Goal: Task Accomplishment & Management: Use online tool/utility

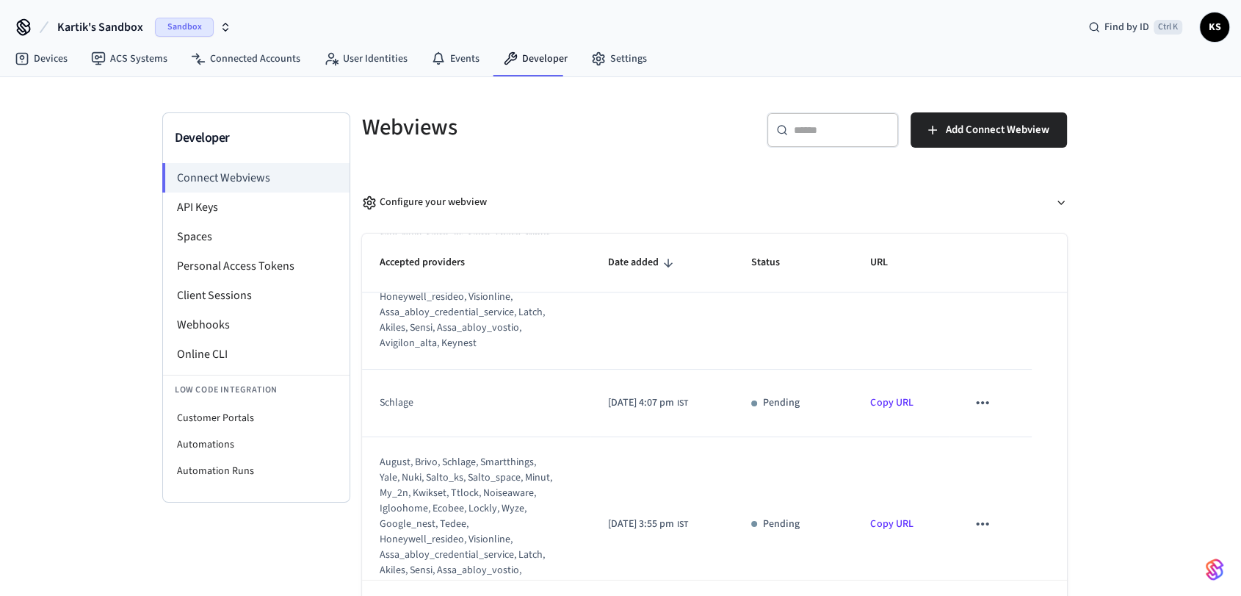
scroll to position [1429, 0]
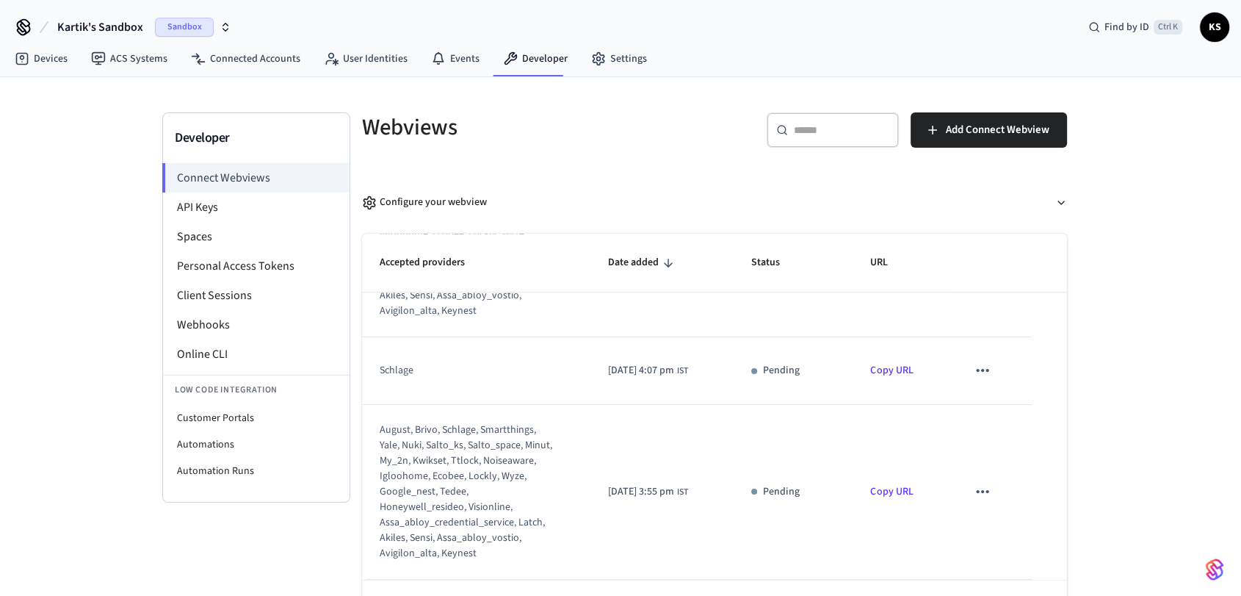
click at [895, 363] on link "Copy URL" at bounding box center [891, 370] width 43 height 15
click at [894, 380] on p "URL copied!" at bounding box center [892, 379] width 53 height 15
click at [981, 369] on icon "sticky table" at bounding box center [982, 370] width 12 height 3
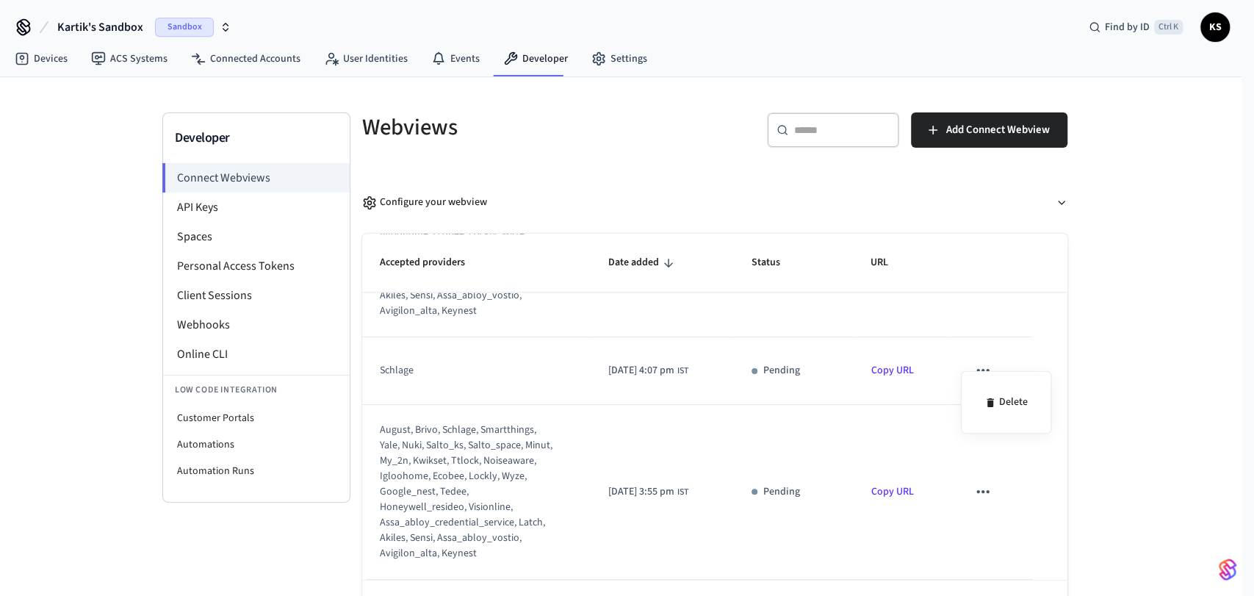
click at [1054, 334] on div at bounding box center [627, 298] width 1254 height 596
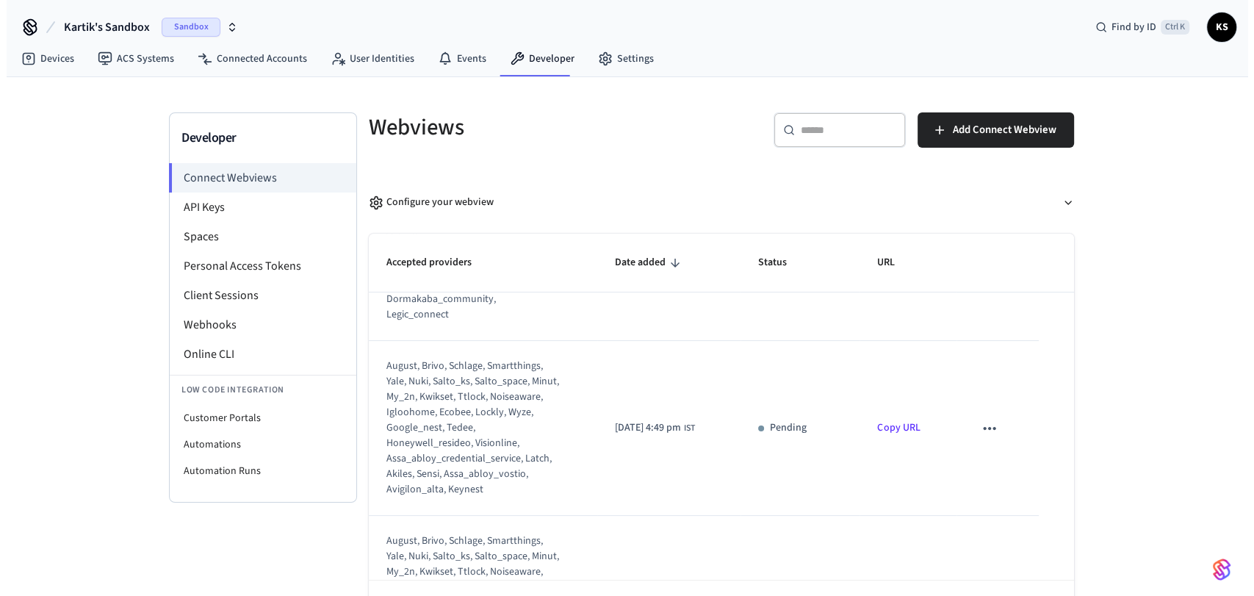
scroll to position [0, 0]
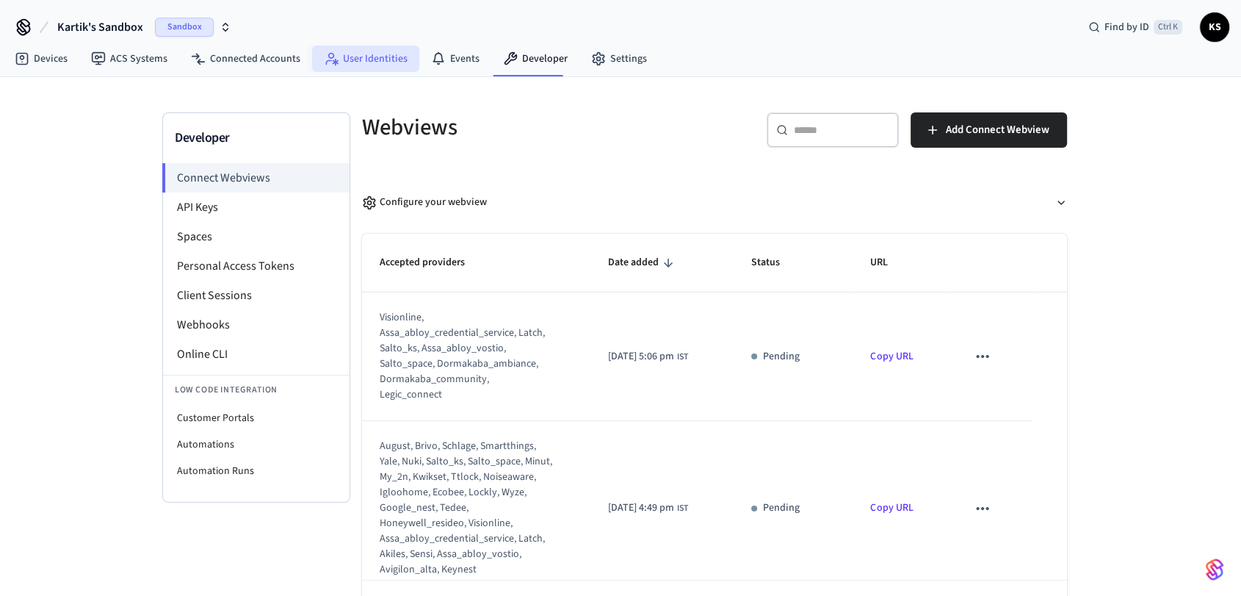
click at [376, 65] on link "User Identities" at bounding box center [365, 59] width 107 height 26
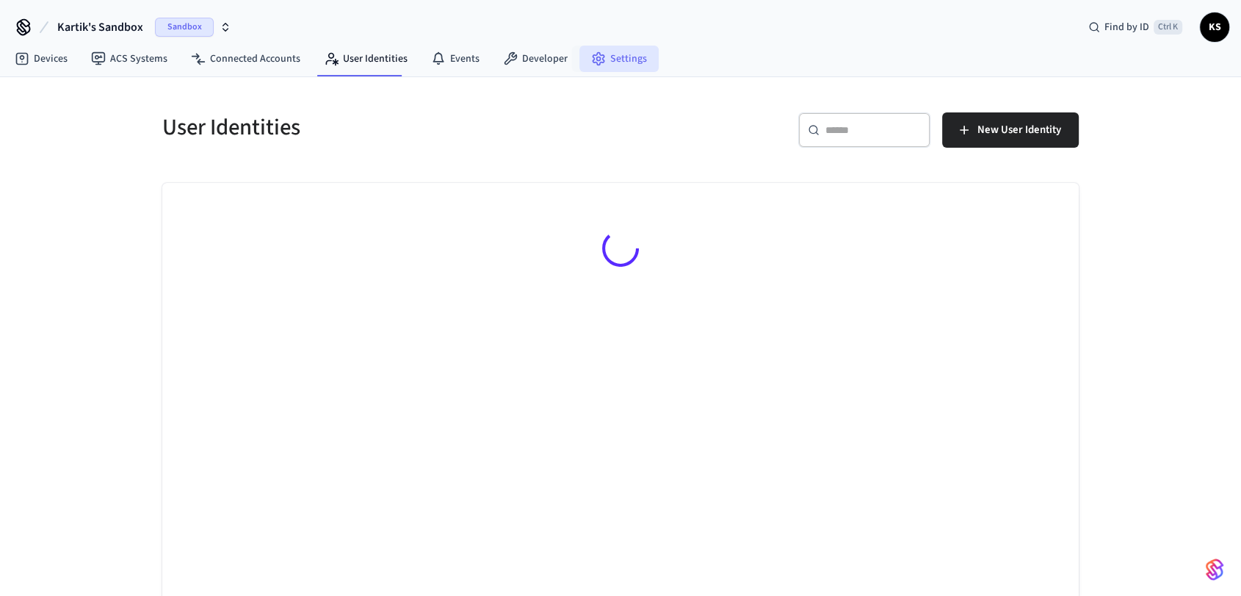
click at [602, 62] on link "Settings" at bounding box center [619, 59] width 79 height 26
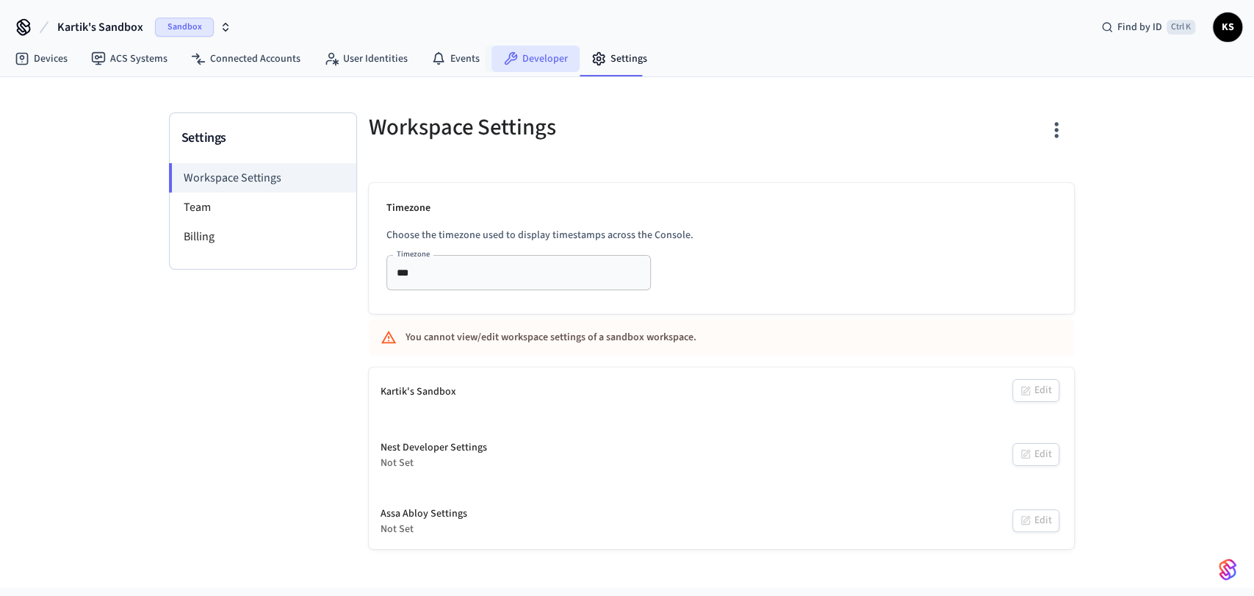
click at [517, 48] on link "Developer" at bounding box center [535, 59] width 88 height 26
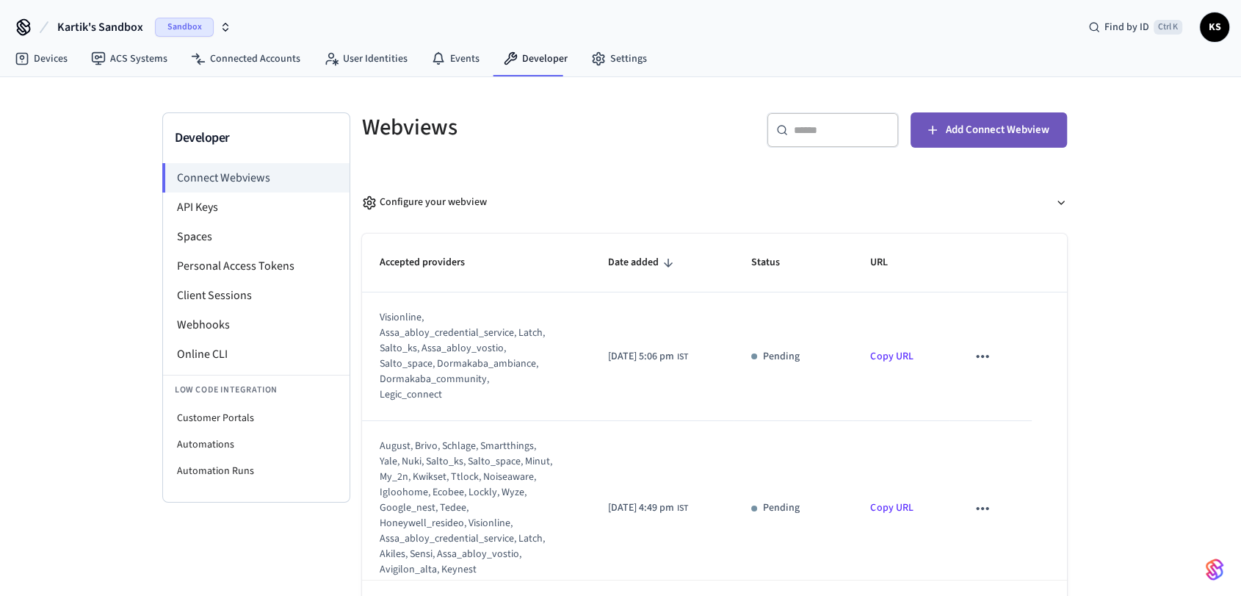
click at [942, 126] on button "Add Connect Webview" at bounding box center [989, 129] width 156 height 35
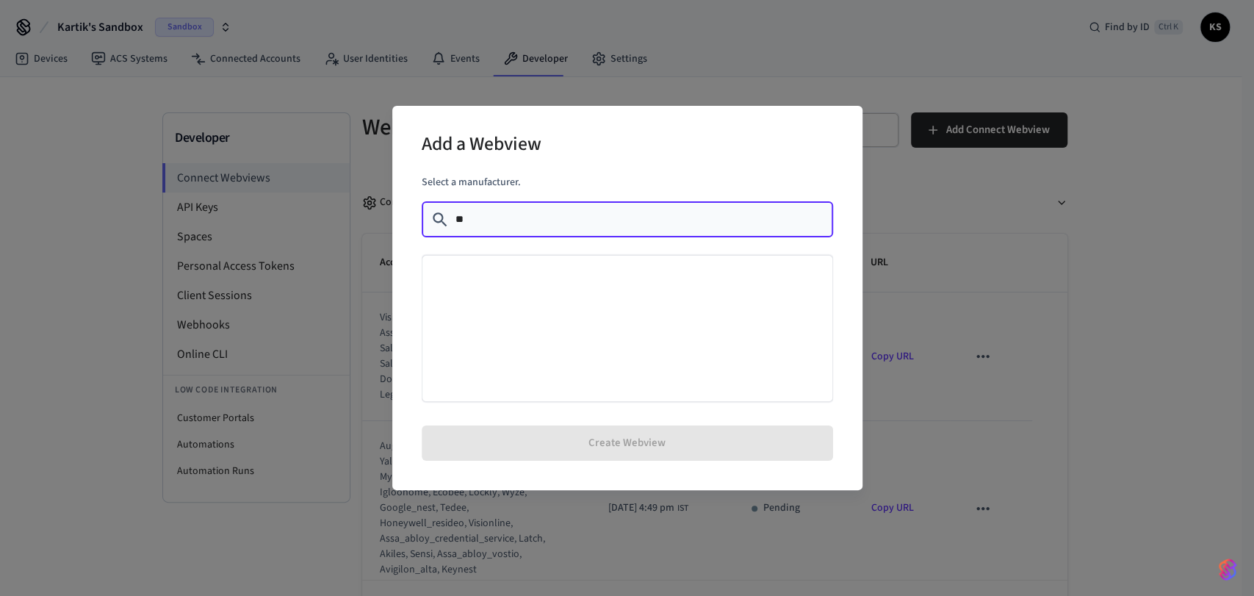
type input "*"
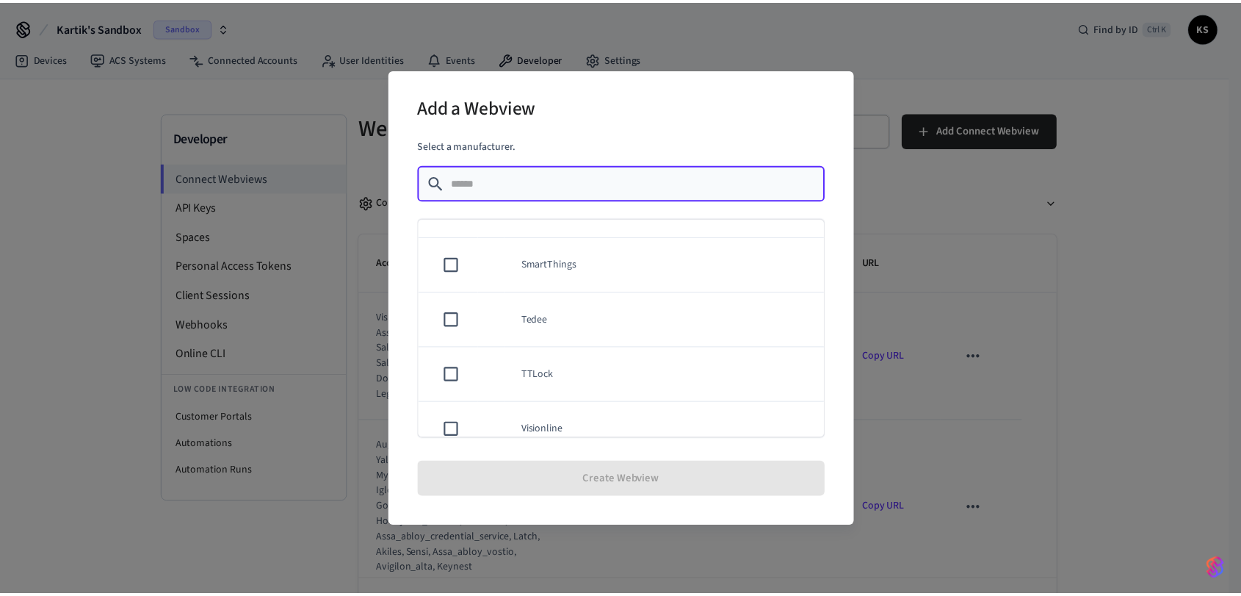
scroll to position [1305, 0]
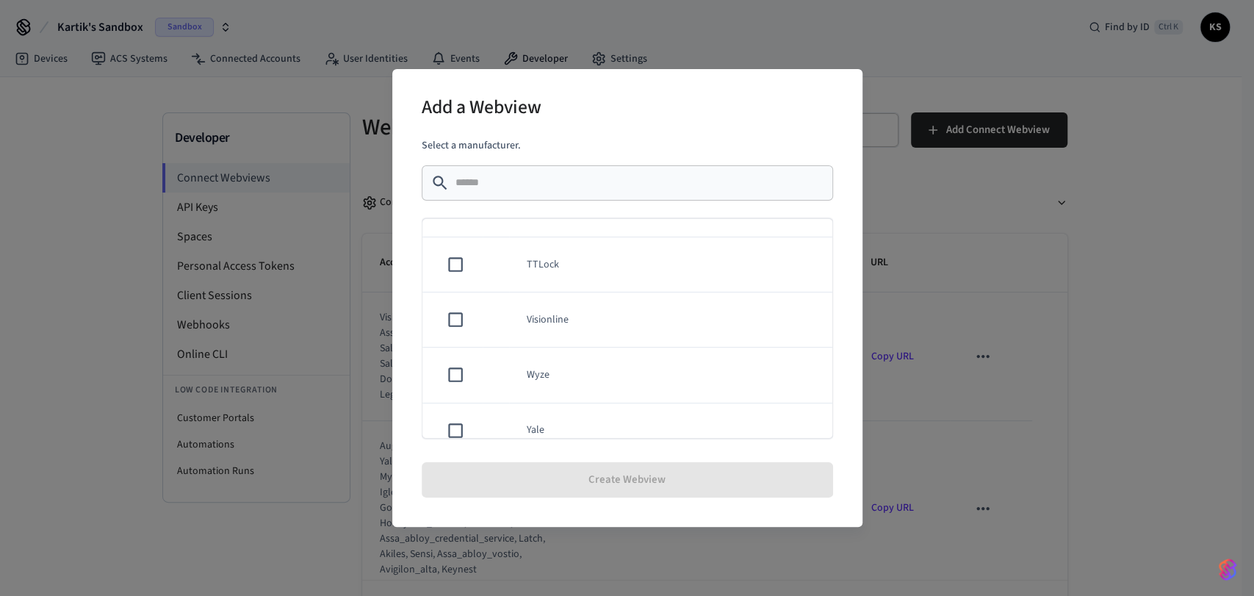
click at [967, 174] on div "Add a Webview Select a manufacturer. ​ ​ Akiles Assa Abloy Credential Service A…" at bounding box center [627, 298] width 1254 height 596
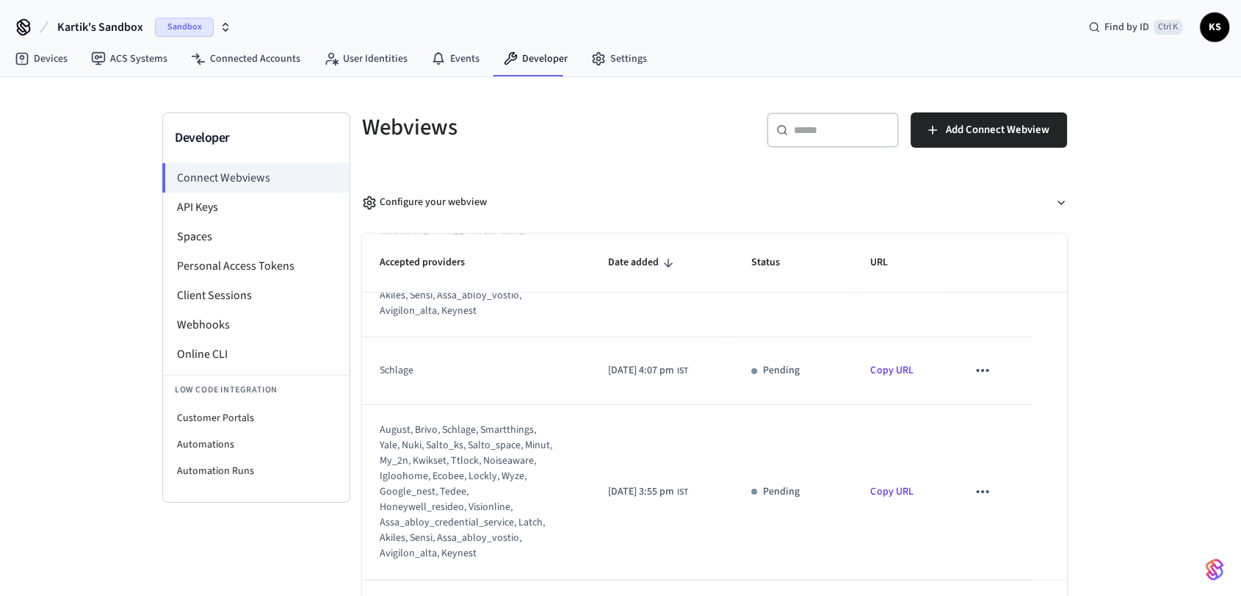
scroll to position [1429, 0]
click at [976, 369] on icon "sticky table" at bounding box center [982, 370] width 12 height 3
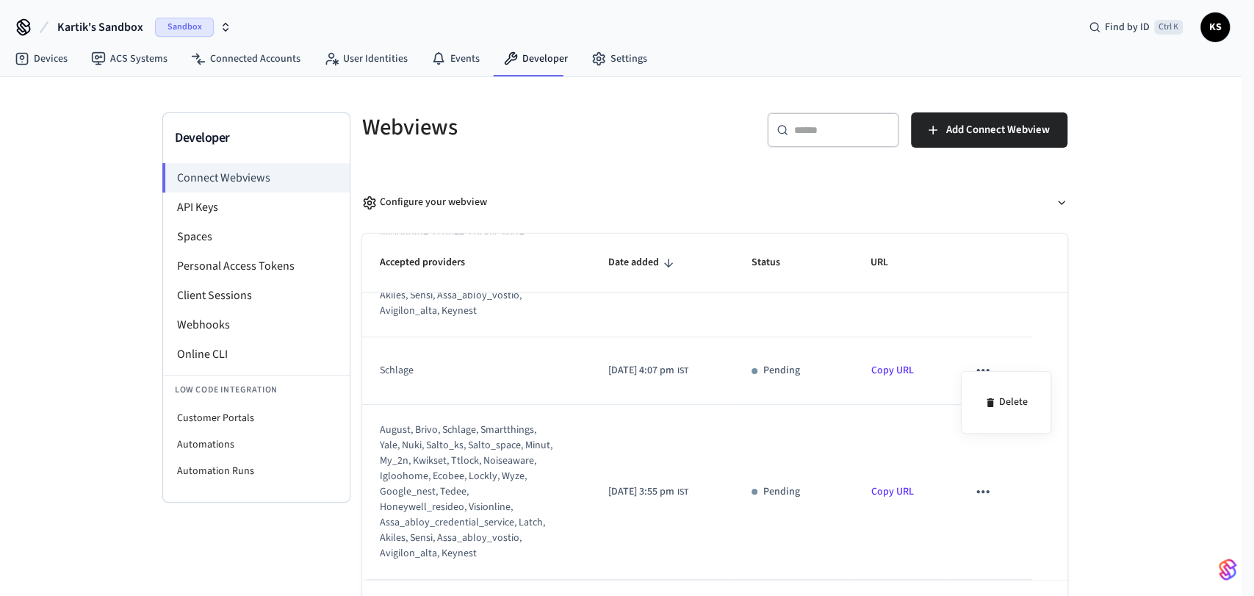
click at [825, 369] on div at bounding box center [627, 298] width 1254 height 596
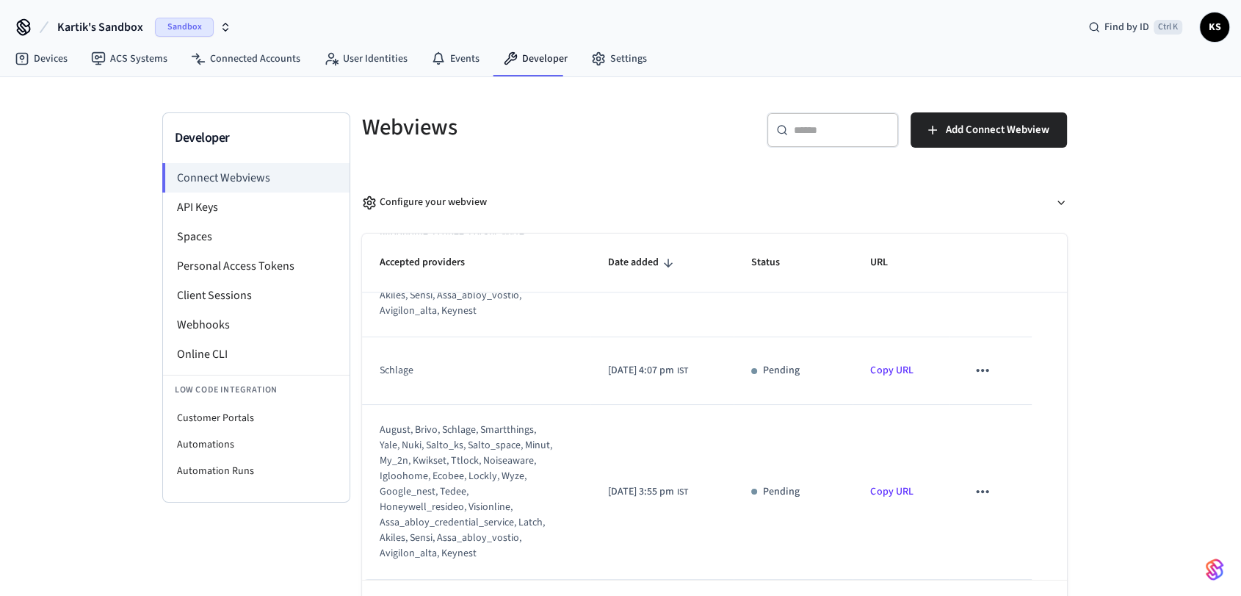
click at [484, 363] on div "schlage" at bounding box center [466, 370] width 173 height 15
click at [417, 363] on div "schlage" at bounding box center [466, 370] width 173 height 15
click at [408, 363] on div "schlage" at bounding box center [466, 370] width 173 height 15
click at [901, 363] on link "Copy URL" at bounding box center [891, 370] width 43 height 15
click at [889, 388] on div "URL copied!" at bounding box center [892, 379] width 72 height 35
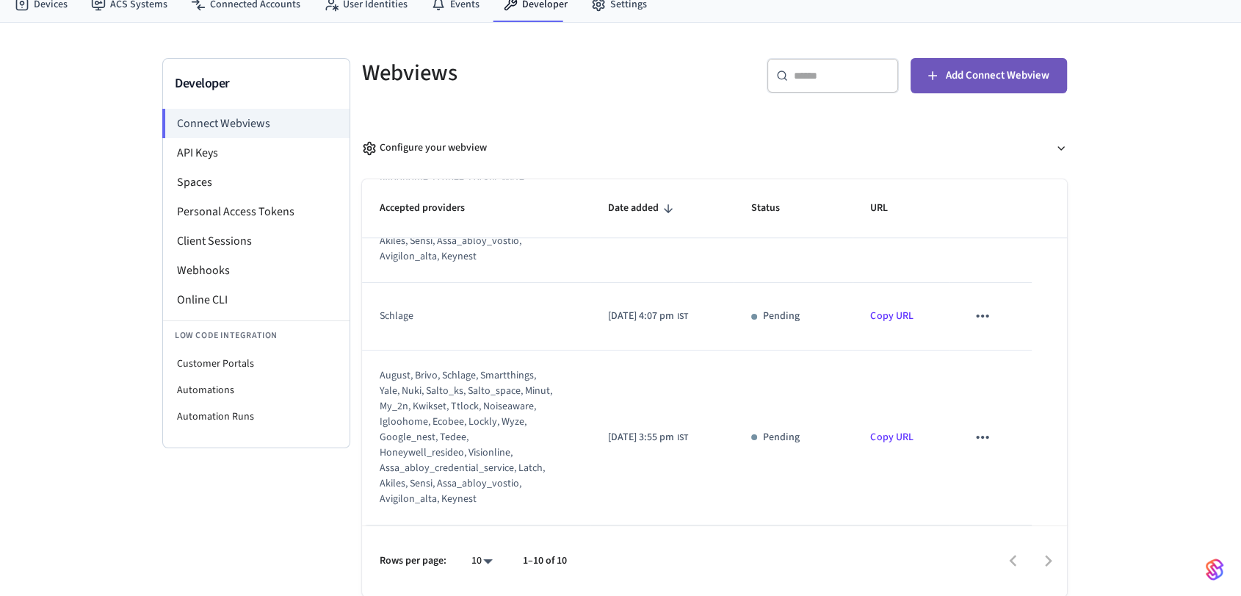
click at [961, 66] on span "Add Connect Webview" at bounding box center [998, 75] width 104 height 19
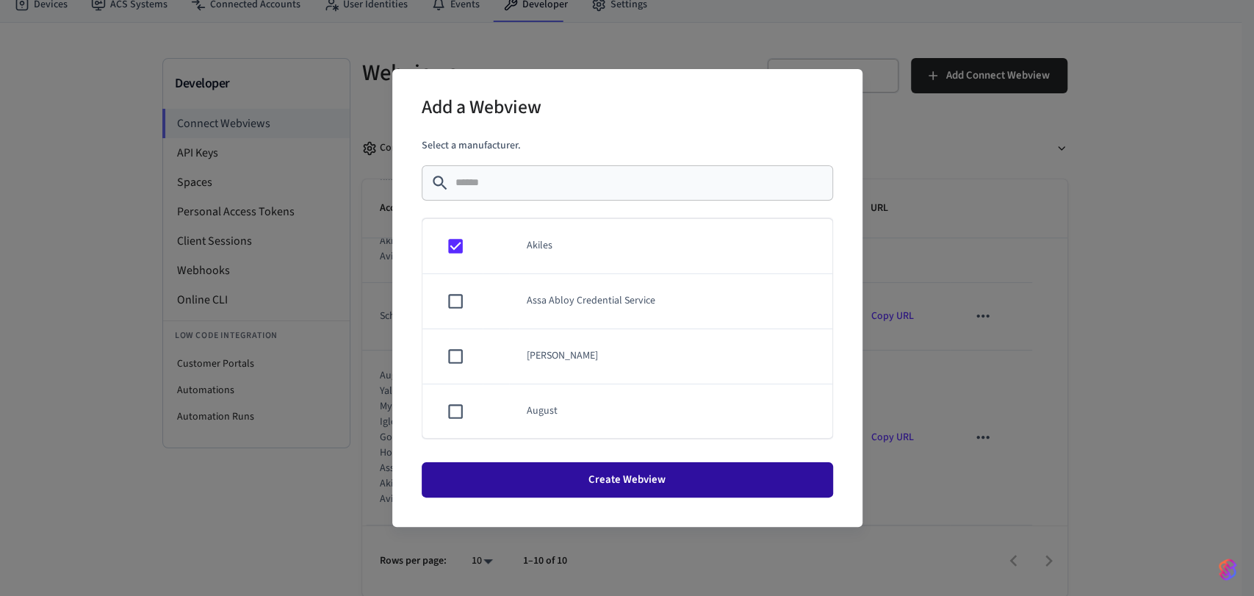
click at [629, 469] on button "Create Webview" at bounding box center [627, 479] width 411 height 35
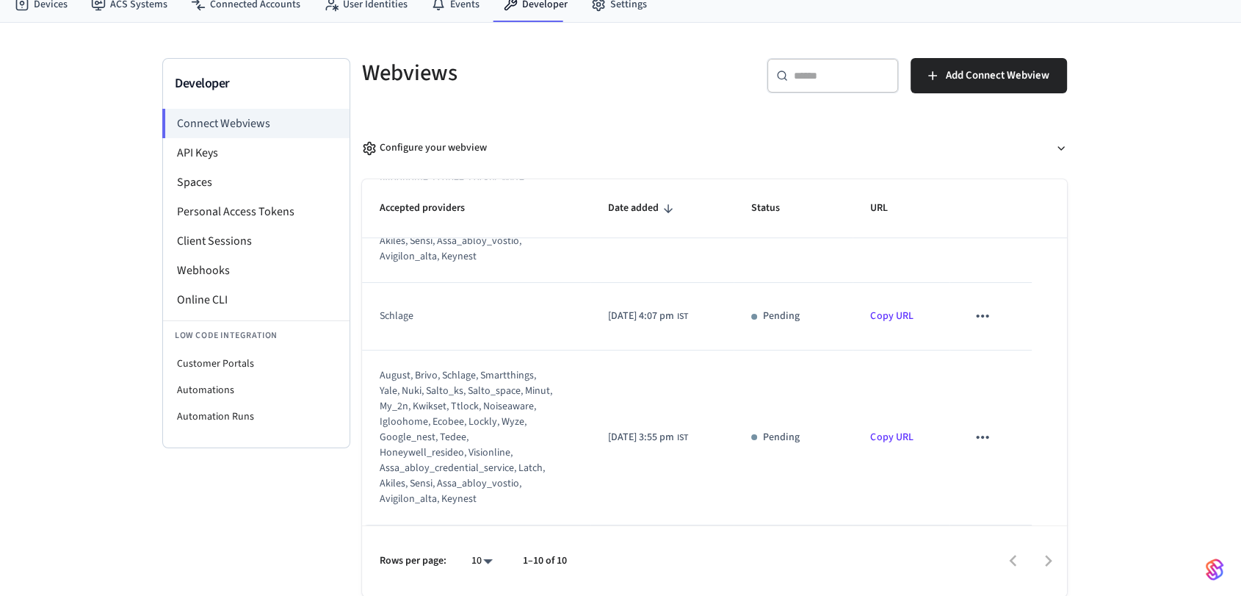
click at [1017, 551] on div at bounding box center [824, 561] width 484 height 35
click at [1017, 560] on div at bounding box center [824, 561] width 484 height 35
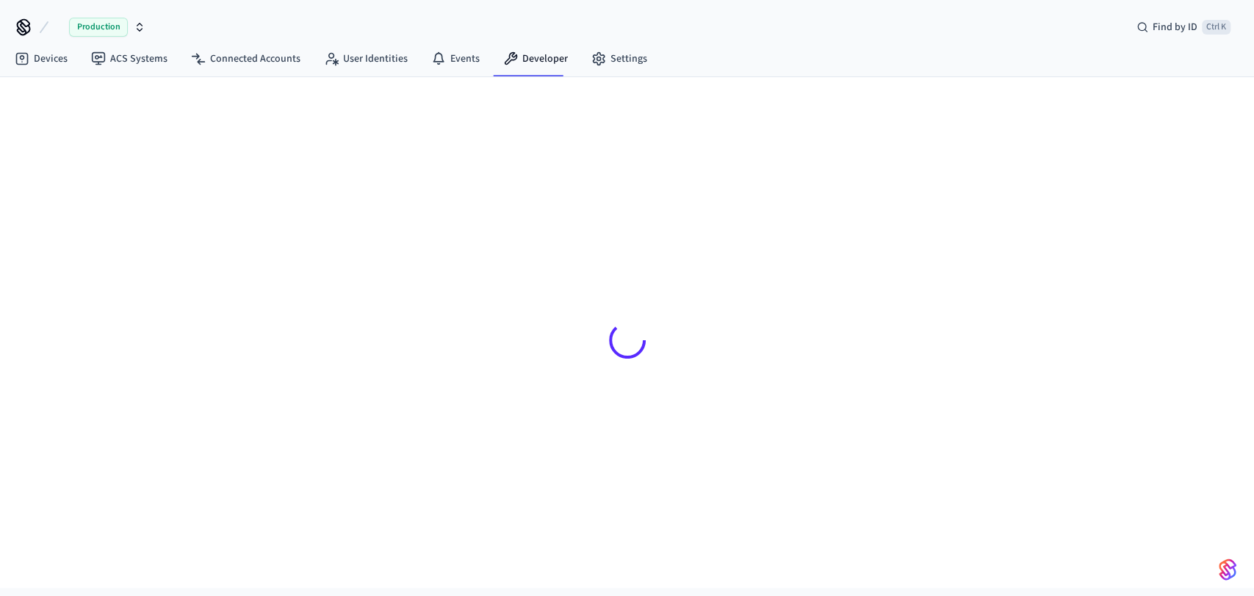
click at [1225, 569] on img "button" at bounding box center [1228, 569] width 18 height 24
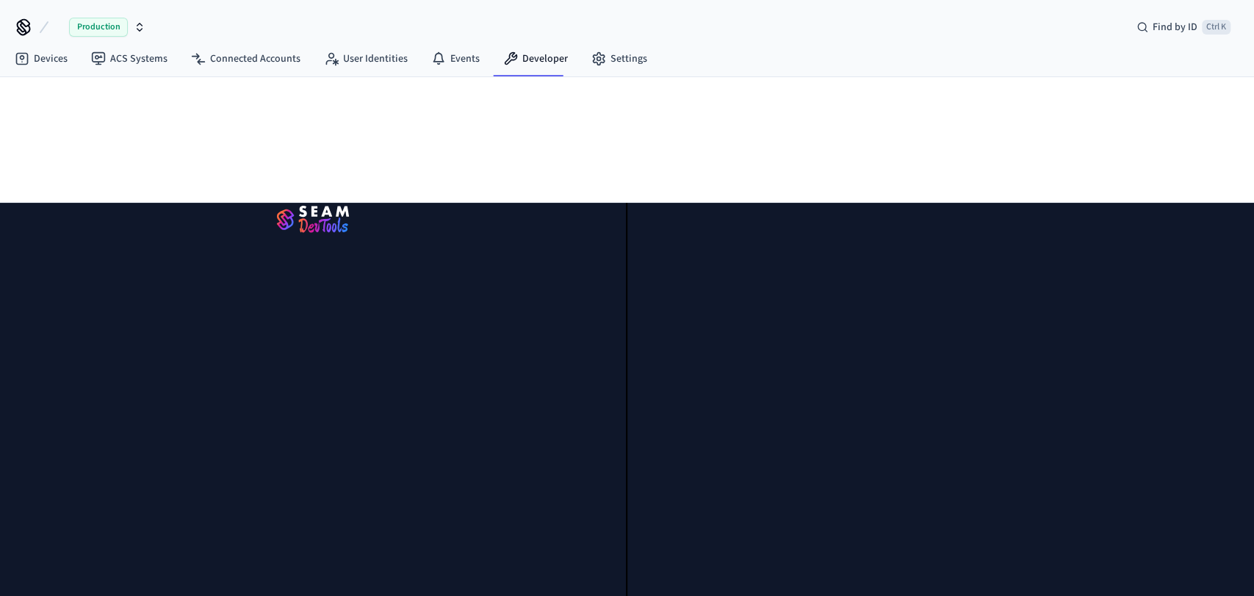
click at [693, 132] on div at bounding box center [627, 339] width 917 height 455
click at [1199, 491] on div at bounding box center [940, 399] width 627 height 393
click at [1205, 198] on div at bounding box center [627, 332] width 1254 height 510
click at [329, 204] on img "button" at bounding box center [313, 220] width 591 height 41
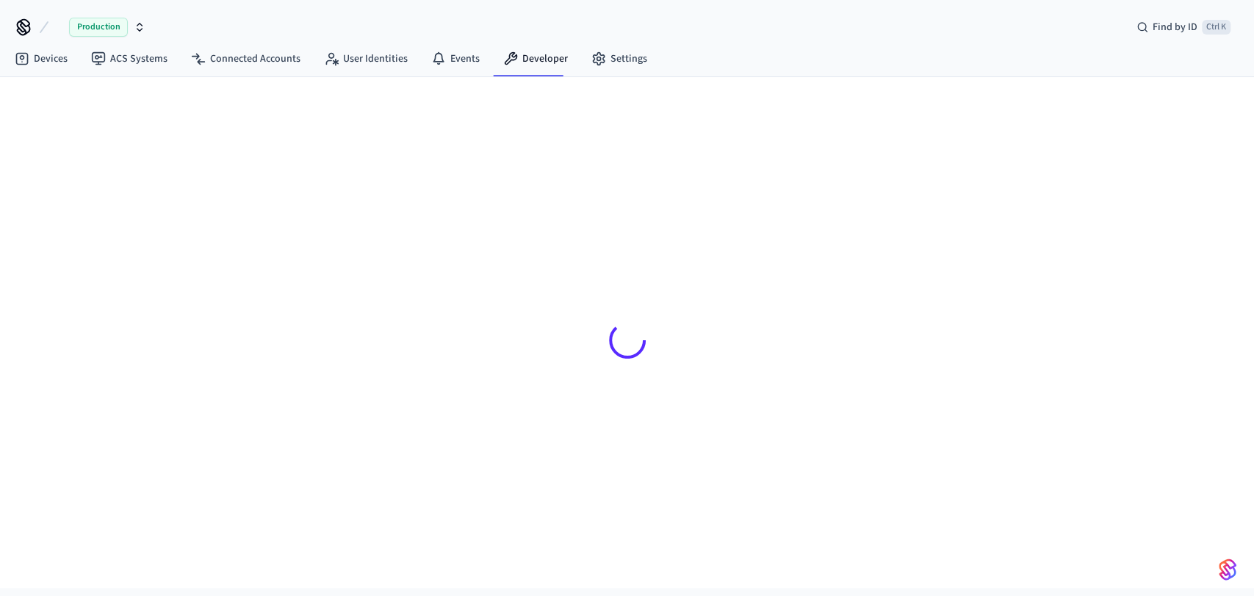
drag, startPoint x: 552, startPoint y: 165, endPoint x: 729, endPoint y: 321, distance: 236.2
click at [779, 538] on div at bounding box center [627, 339] width 917 height 455
click at [726, 320] on div at bounding box center [627, 339] width 917 height 455
click at [456, 55] on link "Events" at bounding box center [455, 59] width 72 height 26
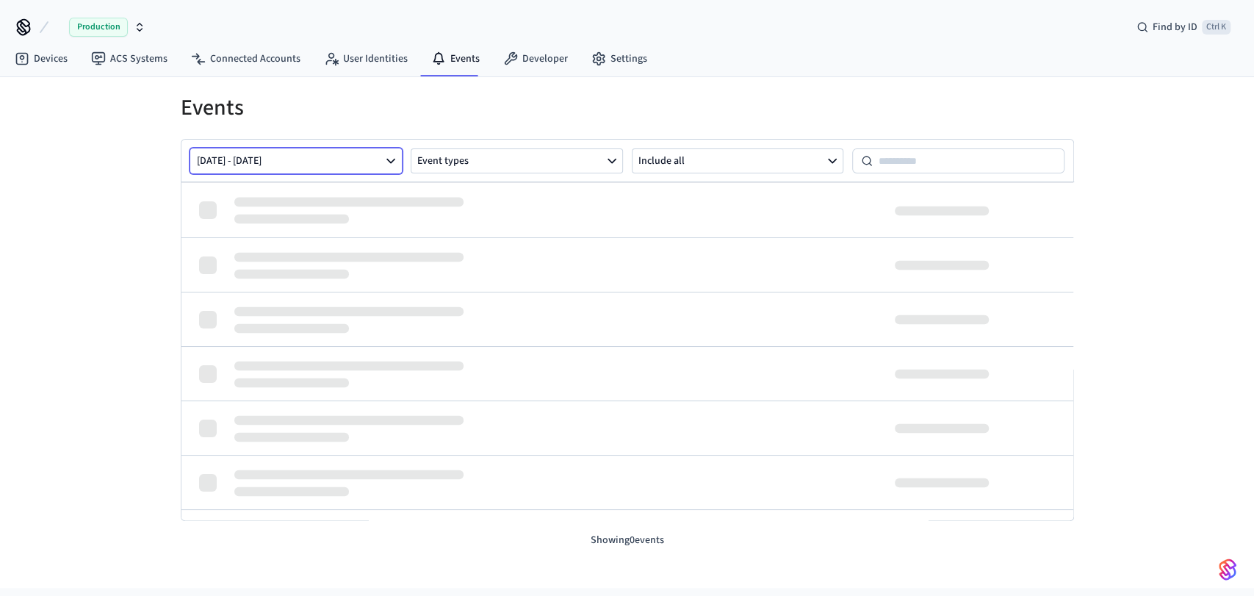
click at [339, 159] on button "[DATE] - [DATE]" at bounding box center [296, 160] width 212 height 25
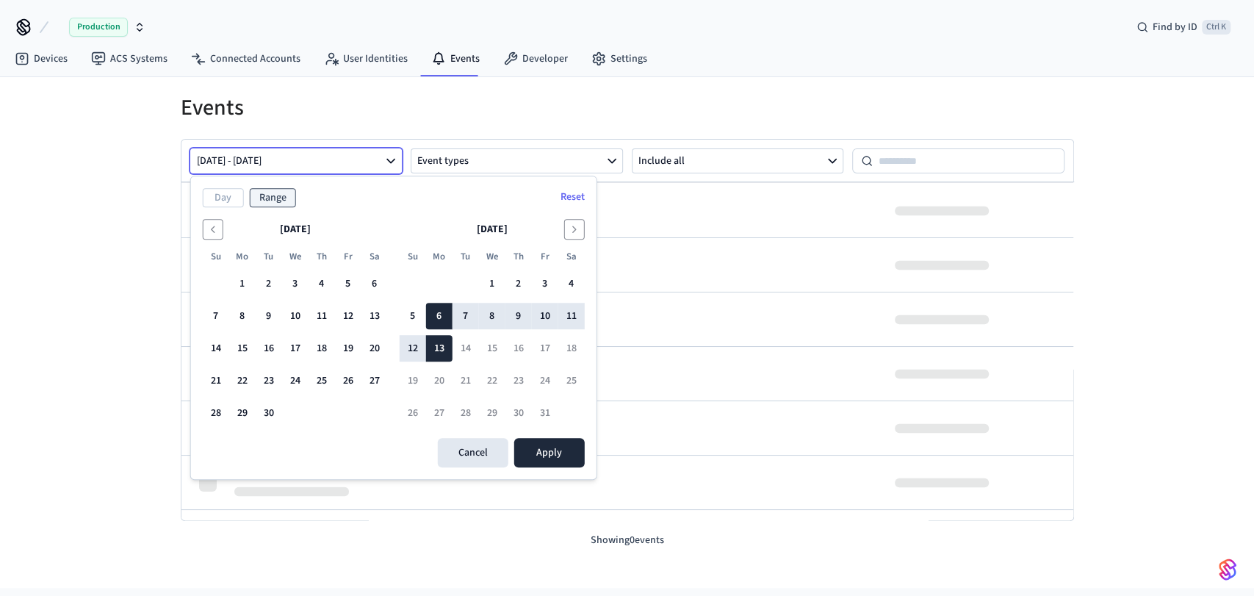
click at [618, 87] on div "Events [DATE] - [DATE] Event types Include all Showing 0 events" at bounding box center [627, 312] width 940 height 471
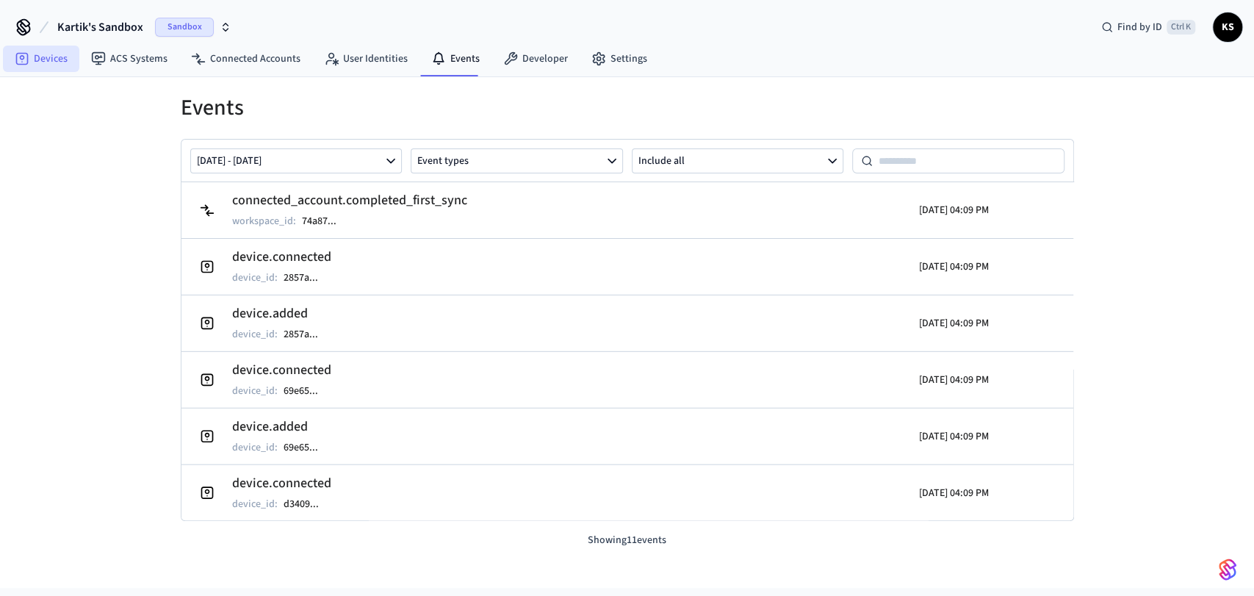
click at [58, 59] on link "Devices" at bounding box center [41, 59] width 76 height 26
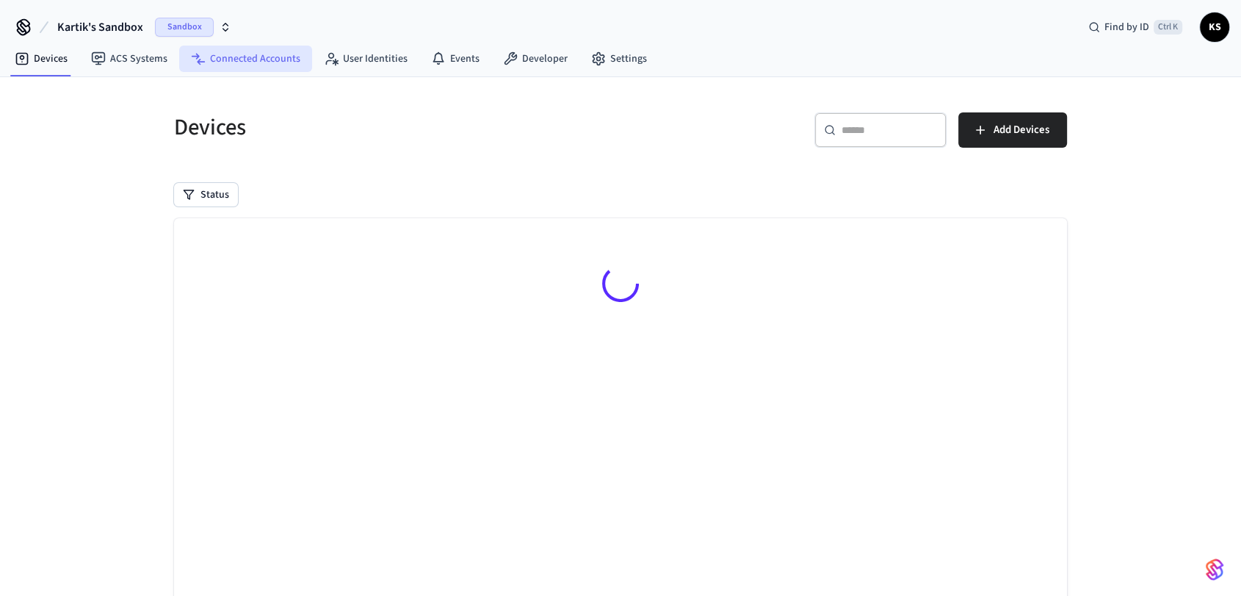
click at [264, 48] on link "Connected Accounts" at bounding box center [245, 59] width 133 height 26
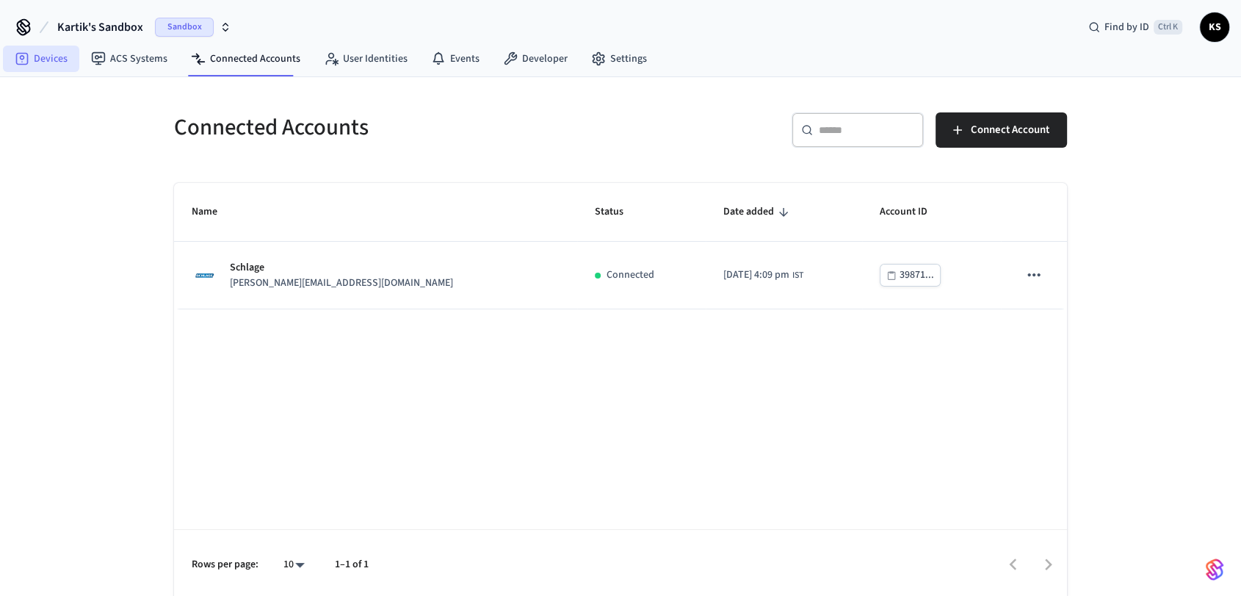
click at [64, 63] on link "Devices" at bounding box center [41, 59] width 76 height 26
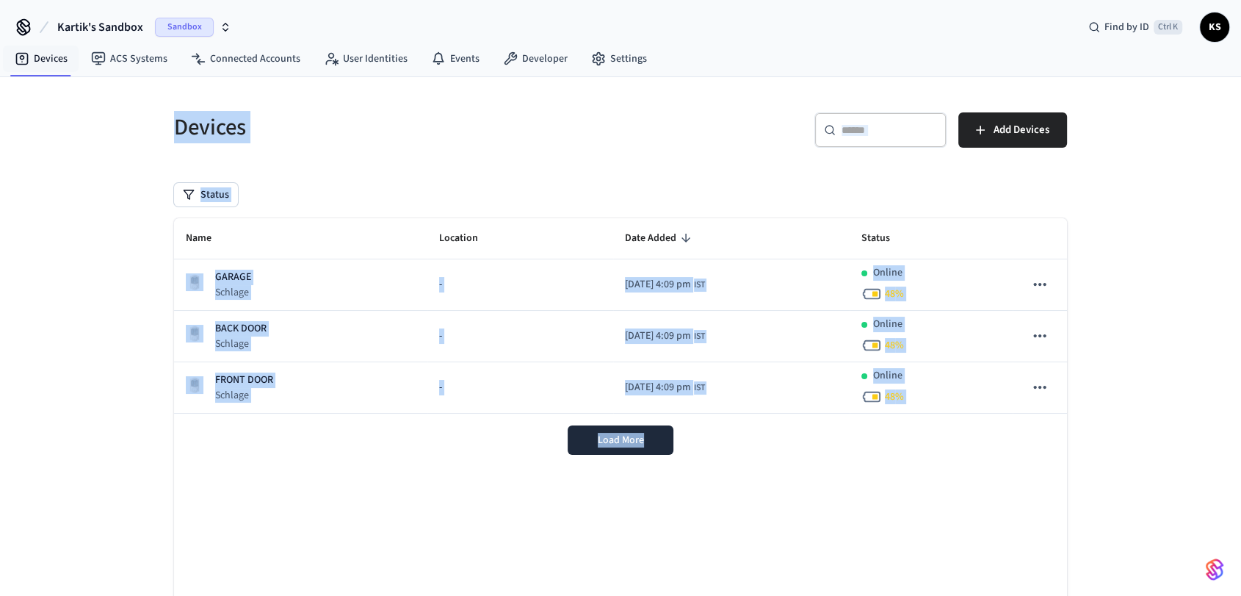
drag, startPoint x: 140, startPoint y: 139, endPoint x: 977, endPoint y: 454, distance: 894.0
click at [967, 461] on div "Devices ​ ​ Add Devices Status Name Location Date Added Status GARAGE Schlage -…" at bounding box center [620, 375] width 1241 height 597
click at [1108, 416] on div "Devices ​ ​ Add Devices Status Name Location Date Added Status GARAGE Schlage -…" at bounding box center [620, 375] width 1241 height 597
drag, startPoint x: 1108, startPoint y: 416, endPoint x: 0, endPoint y: 112, distance: 1148.8
click at [0, 112] on div "Devices ​ ​ Add Devices Status Name Location Date Added Status GARAGE Schlage -…" at bounding box center [620, 375] width 1241 height 597
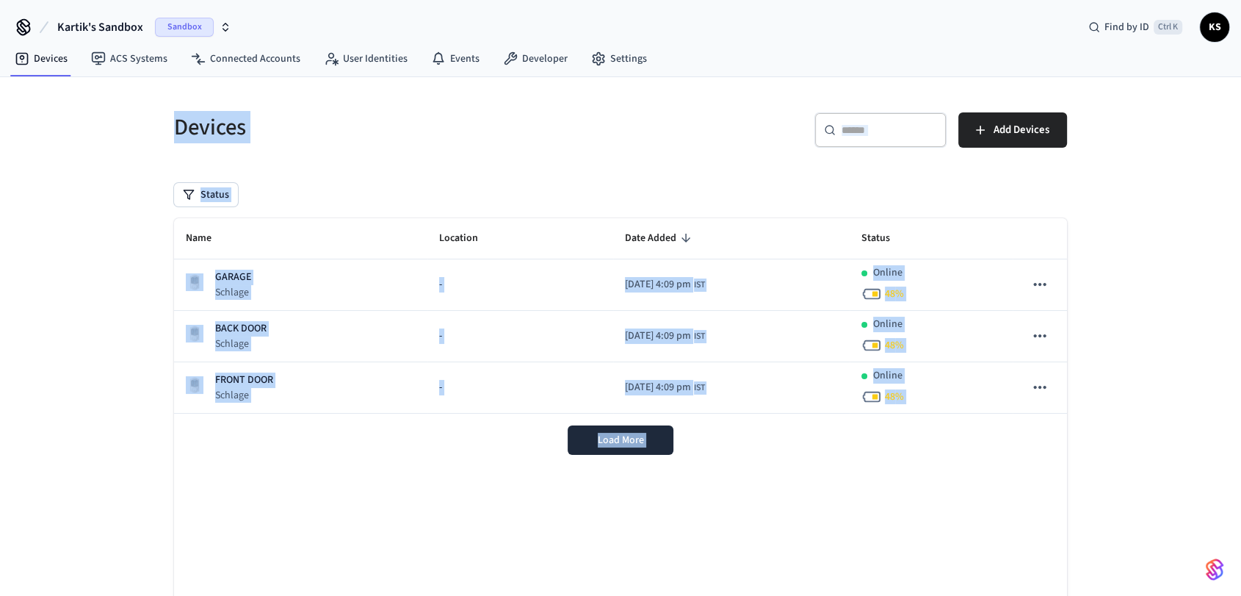
click at [115, 220] on div "Devices ​ ​ Add Devices Status Name Location Date Added Status GARAGE Schlage -…" at bounding box center [620, 375] width 1241 height 597
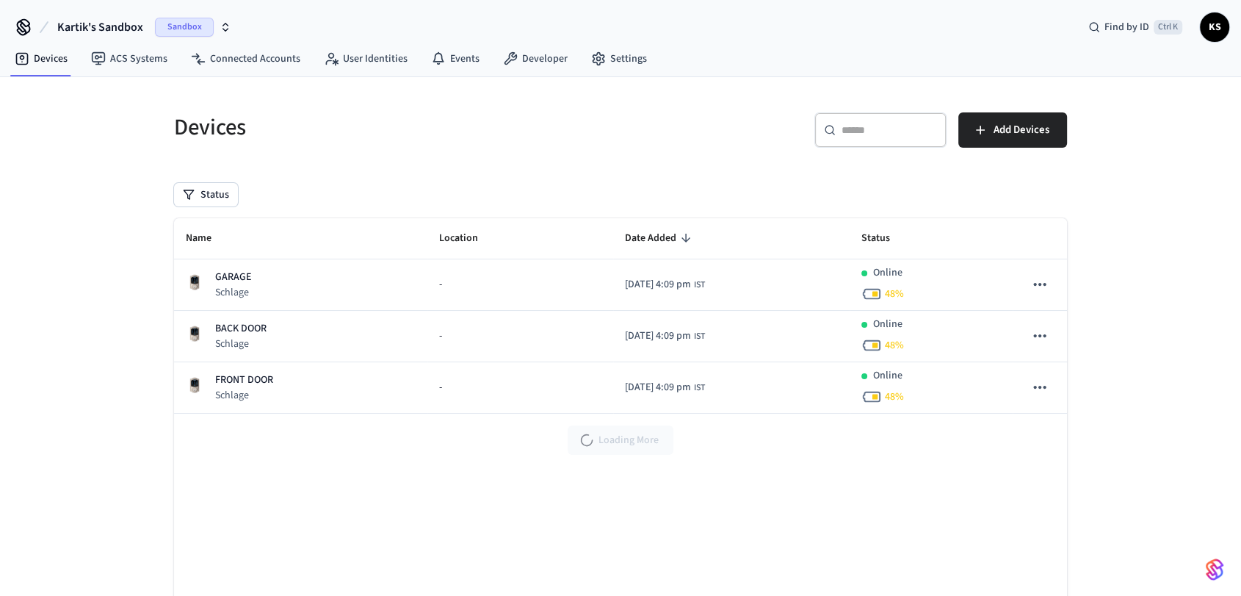
click at [188, 140] on h5 "Devices" at bounding box center [393, 127] width 438 height 30
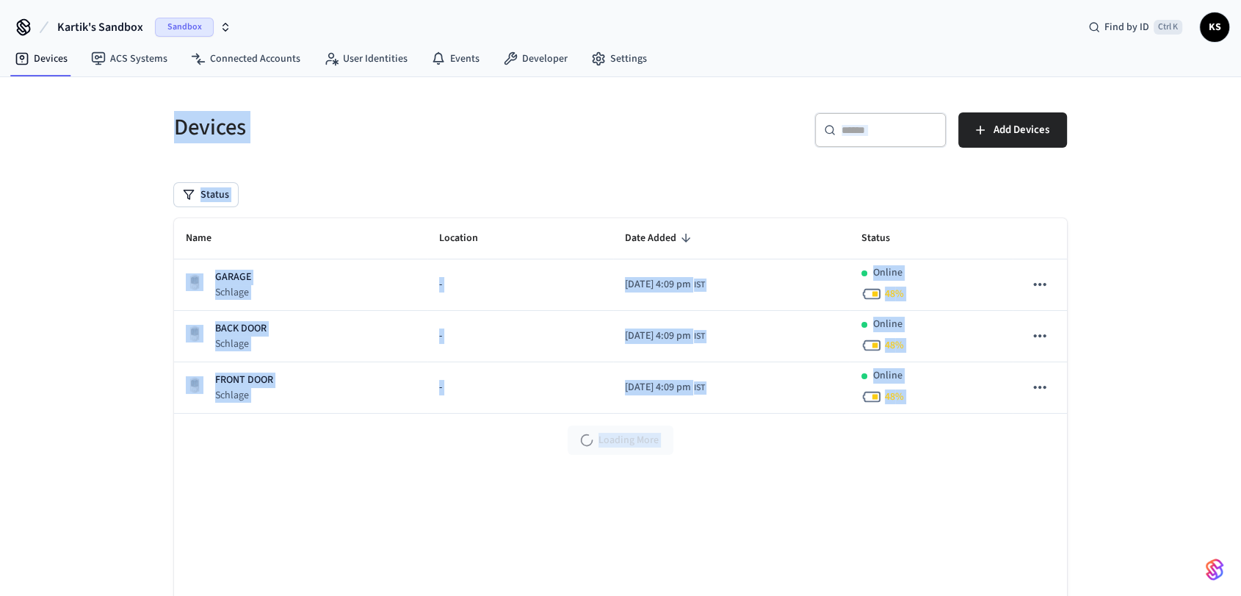
drag, startPoint x: 188, startPoint y: 140, endPoint x: 1248, endPoint y: 507, distance: 1121.5
click at [1241, 532] on html "Kartik's Sandbox Sandbox Find by ID Ctrl K KS Devices ACS Systems Connected Acc…" at bounding box center [620, 337] width 1241 height 674
click at [1125, 344] on div "Devices ​ ​ Add Devices Status Name Location Date Added Status GARAGE Schlage -…" at bounding box center [620, 375] width 1241 height 597
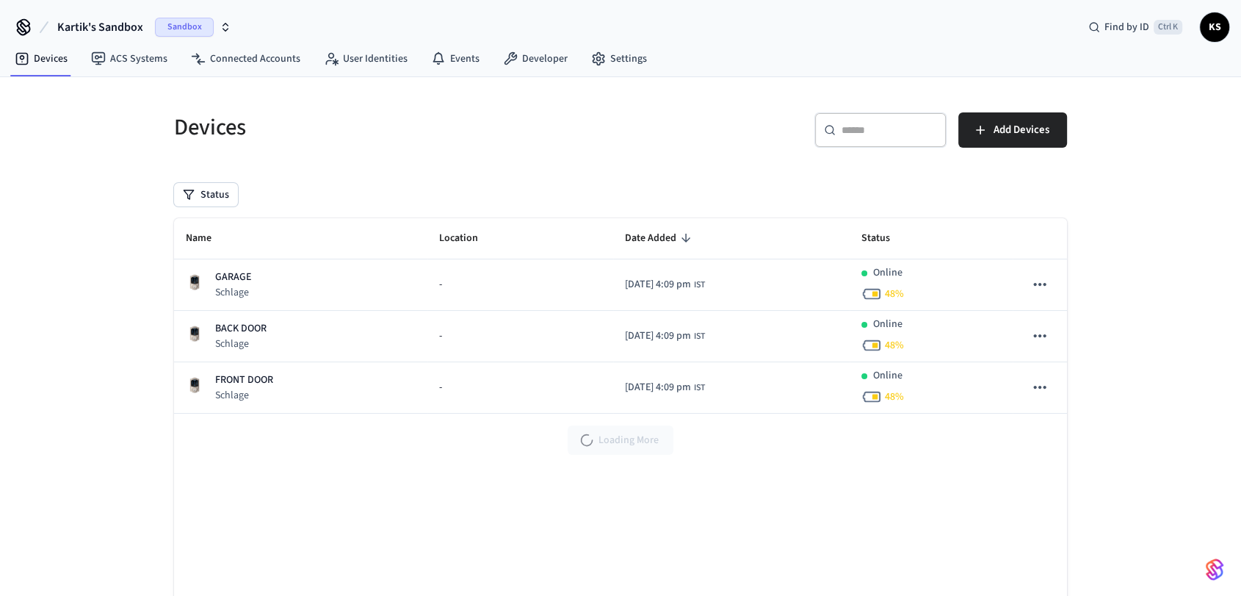
click at [760, 448] on div "Loading More" at bounding box center [620, 440] width 893 height 53
click at [1005, 150] on div "​ ​ Add Devices" at bounding box center [848, 135] width 438 height 47
click at [1003, 133] on span "Add Devices" at bounding box center [1022, 129] width 56 height 19
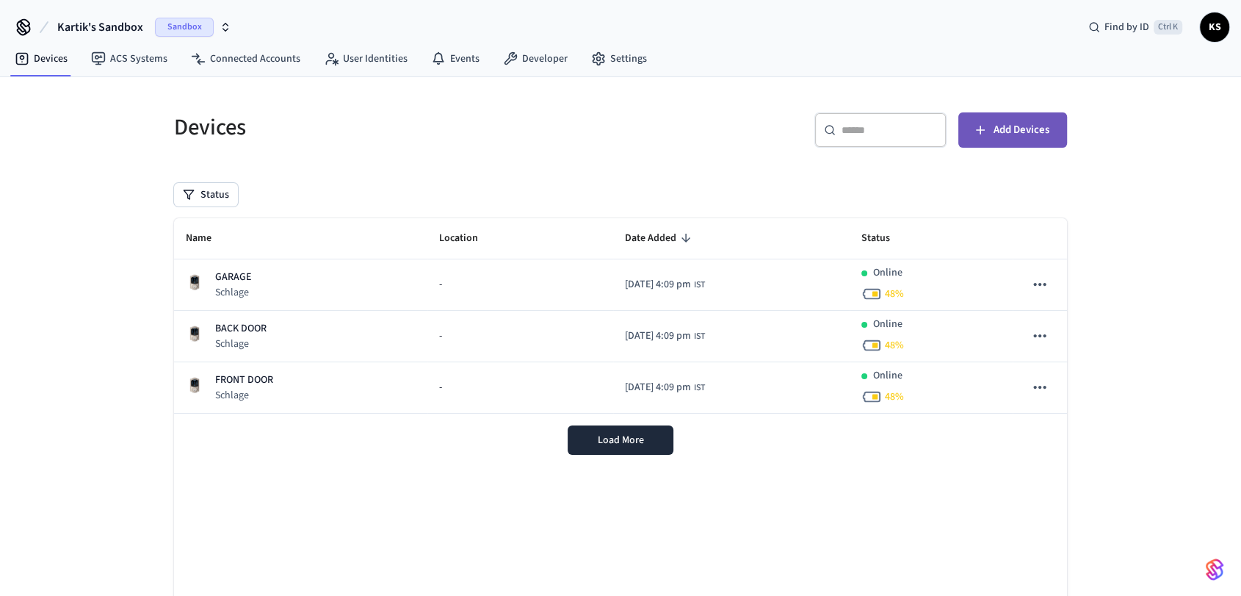
click at [987, 118] on button "Add Devices" at bounding box center [1013, 129] width 109 height 35
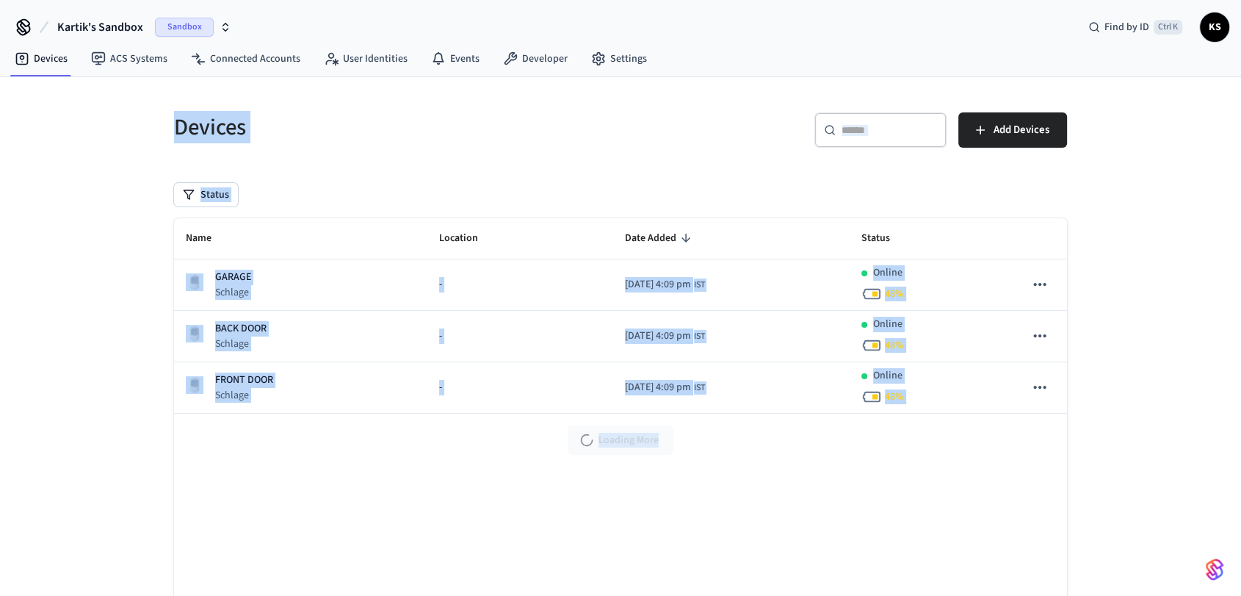
drag, startPoint x: 136, startPoint y: 87, endPoint x: 984, endPoint y: 419, distance: 910.6
click at [984, 419] on div "Devices ​ ​ Add Devices Status Name Location Date Added Status GARAGE Schlage -…" at bounding box center [620, 375] width 1241 height 597
click at [1075, 474] on div "Devices ​ ​ Add Devices Status Name Location Date Added Status GARAGE Schlage -…" at bounding box center [620, 385] width 917 height 580
drag, startPoint x: 1074, startPoint y: 474, endPoint x: 0, endPoint y: 148, distance: 1122.1
click at [0, 113] on div "Devices ​ ​ Add Devices Status Name Location Date Added Status GARAGE Schlage -…" at bounding box center [620, 375] width 1241 height 597
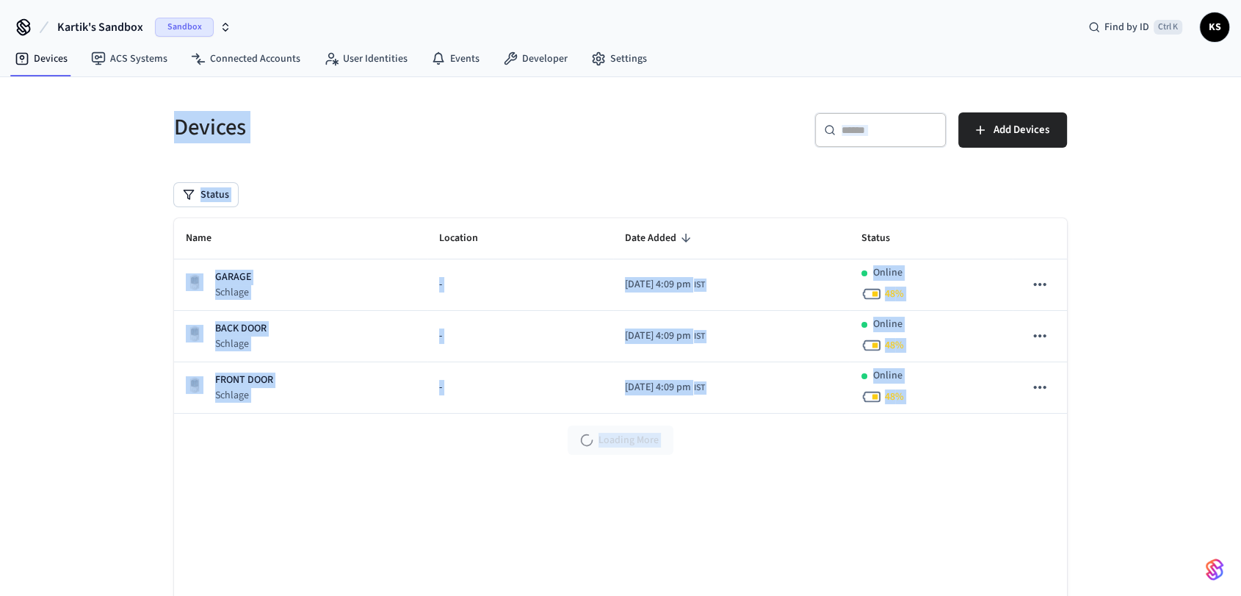
click at [0, 190] on div "Devices ​ ​ Add Devices Status Name Location Date Added Status GARAGE Schlage -…" at bounding box center [620, 375] width 1241 height 597
drag, startPoint x: 0, startPoint y: 186, endPoint x: 522, endPoint y: 419, distance: 571.8
click at [522, 419] on div "Devices ​ ​ Add Devices Status Name Location Date Added Status GARAGE Schlage -…" at bounding box center [620, 375] width 1241 height 597
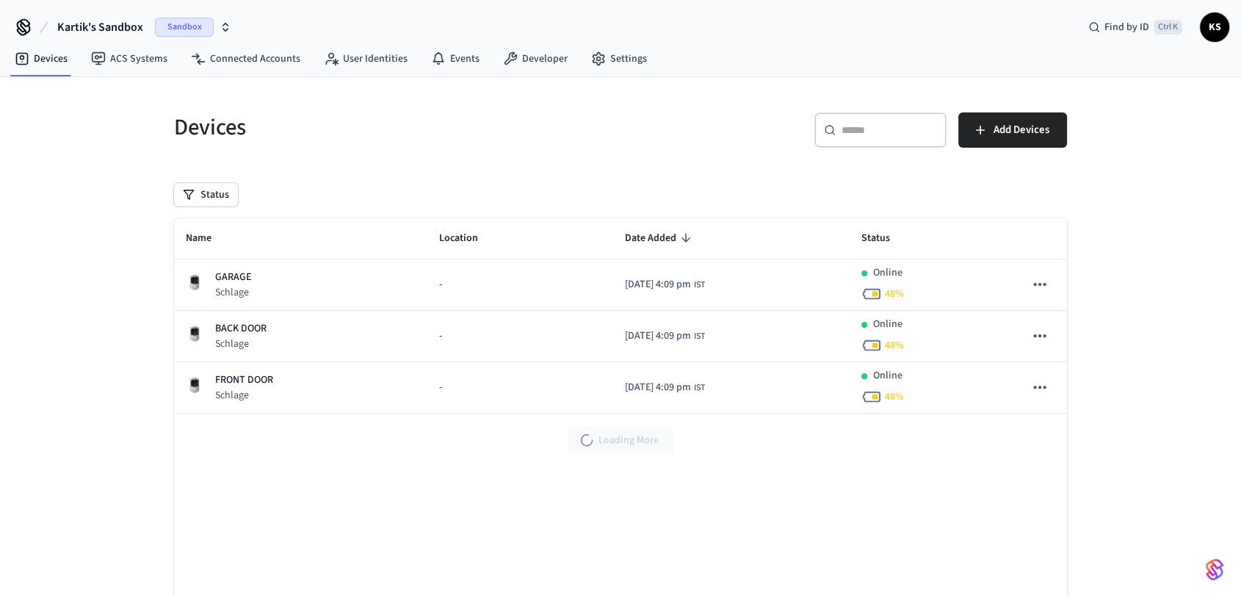
click at [909, 455] on div "Loading More" at bounding box center [620, 440] width 893 height 53
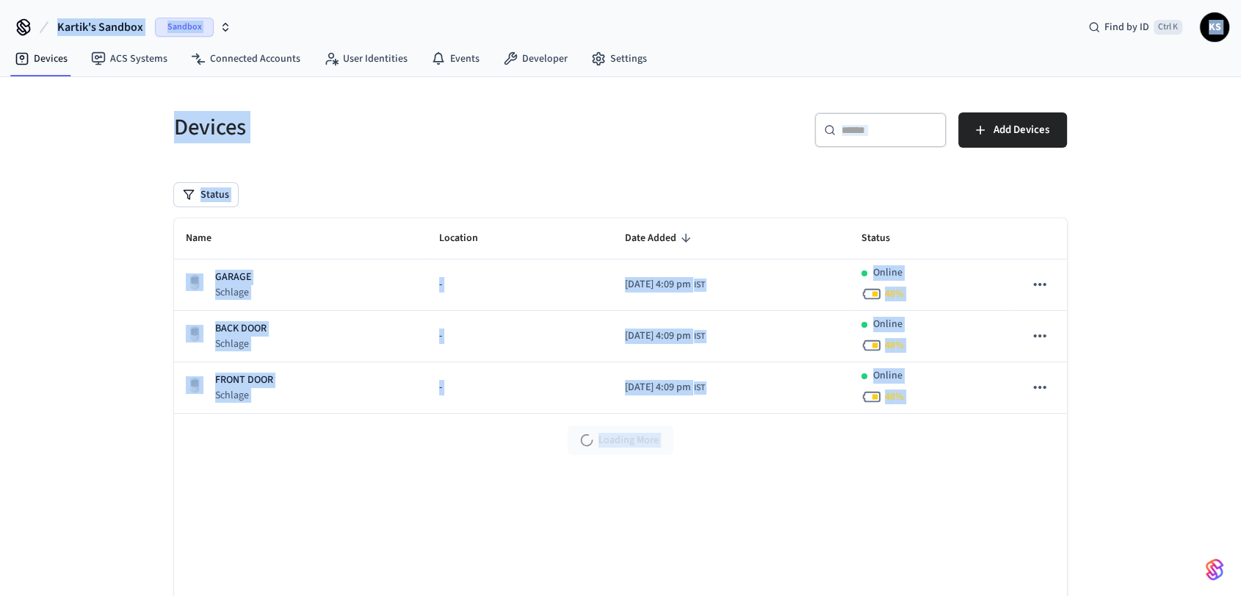
drag, startPoint x: 909, startPoint y: 455, endPoint x: 0, endPoint y: 31, distance: 1003.2
click at [0, 31] on div "Kartik's Sandbox Sandbox Find by ID Ctrl K KS Devices ACS Systems Connected Acc…" at bounding box center [620, 337] width 1241 height 674
click at [48, 204] on div "Devices ​ ​ Add Devices Status Name Location Date Added Status GARAGE Schlage -…" at bounding box center [620, 375] width 1241 height 597
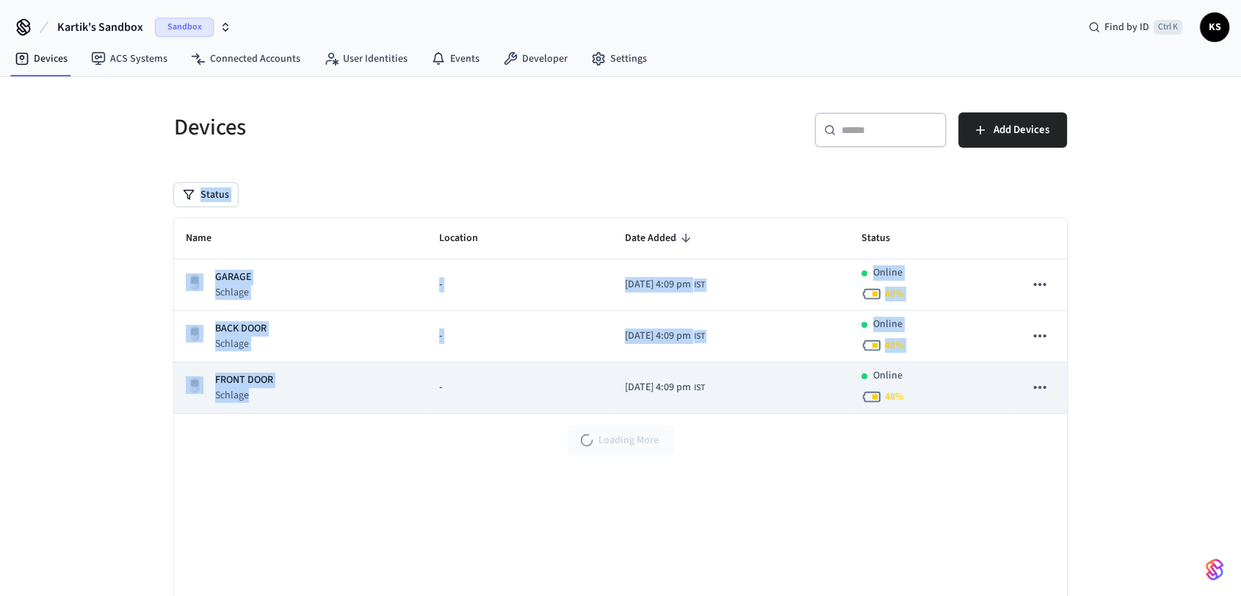
drag, startPoint x: 48, startPoint y: 204, endPoint x: 311, endPoint y: 400, distance: 327.4
click at [306, 400] on div "Devices ​ ​ Add Devices Status Name Location Date Added Status GARAGE Schlage -…" at bounding box center [620, 375] width 1241 height 597
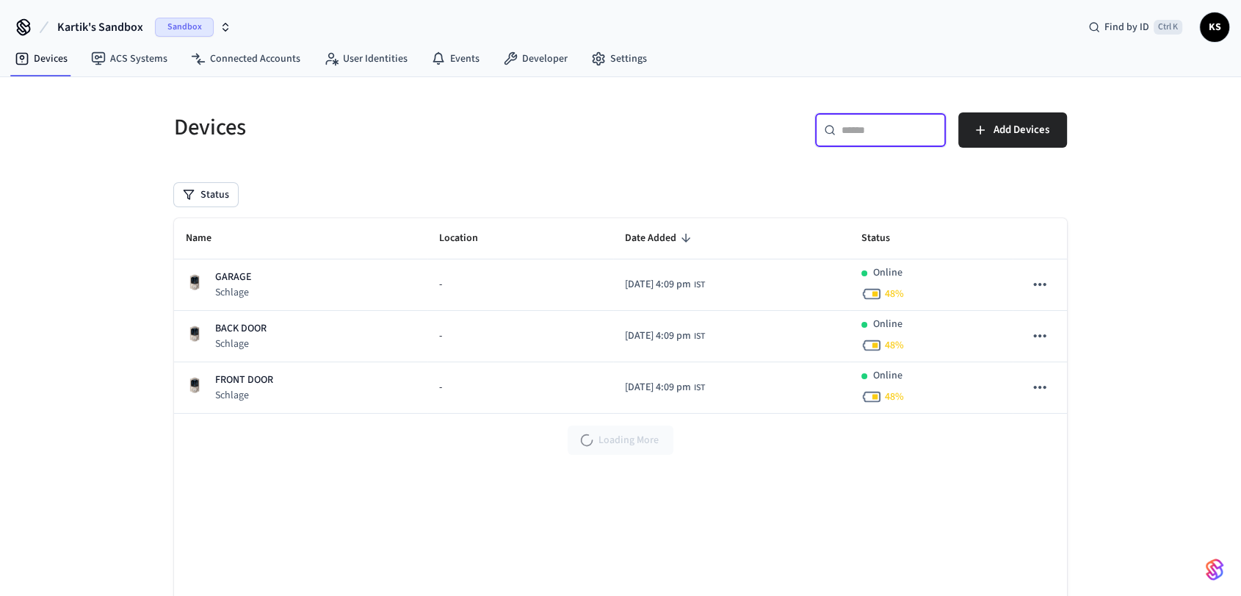
click at [887, 131] on input "text" at bounding box center [889, 130] width 95 height 15
type input "*"
click at [630, 167] on div "Devices ​ ​ Add Devices Status Name Location Date Added Status GARAGE Schlage -…" at bounding box center [620, 385] width 917 height 580
